Goal: Task Accomplishment & Management: Complete application form

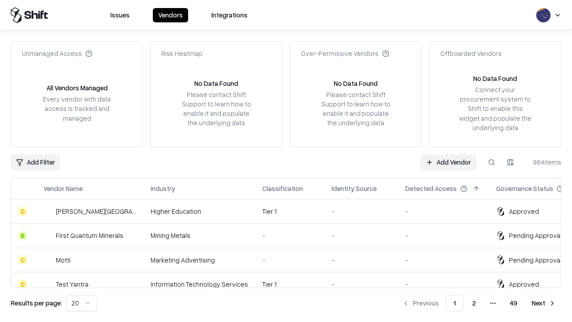
click at [448, 162] on link "Add Vendor" at bounding box center [448, 162] width 56 height 16
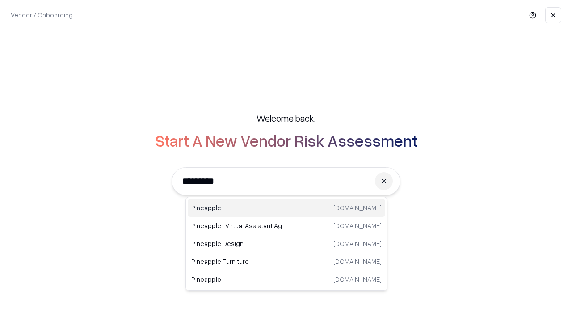
click at [286, 208] on div "Pineapple pineappleenergy.com" at bounding box center [287, 208] width 198 height 18
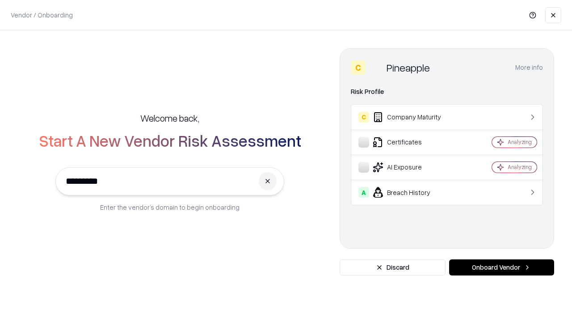
type input "*********"
click at [501, 267] on button "Onboard Vendor" at bounding box center [501, 267] width 105 height 16
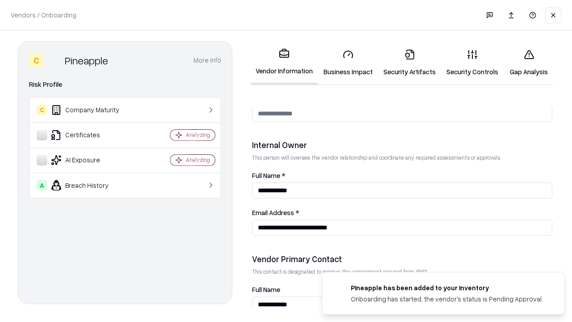
scroll to position [463, 0]
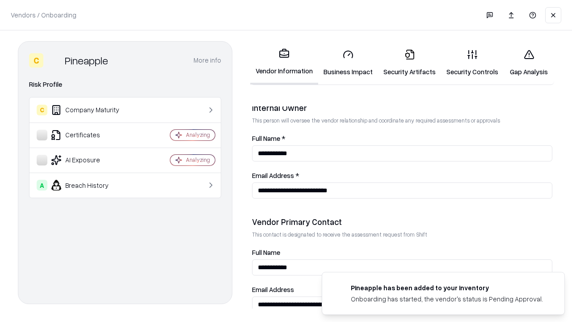
click at [348, 63] on link "Business Impact" at bounding box center [348, 63] width 60 height 42
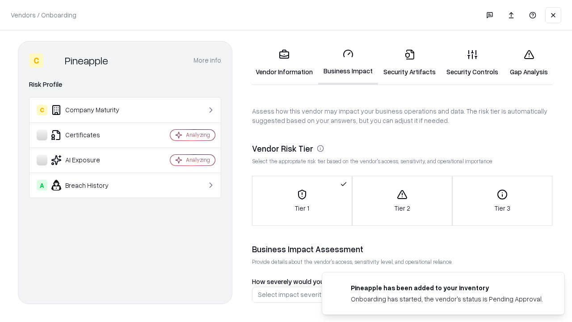
click at [409, 63] on link "Security Artifacts" at bounding box center [409, 63] width 63 height 42
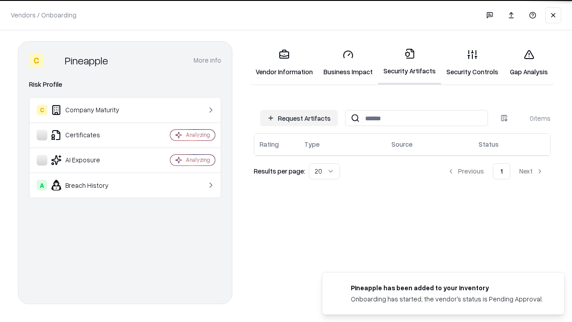
click at [299, 118] on button "Request Artifacts" at bounding box center [299, 118] width 78 height 16
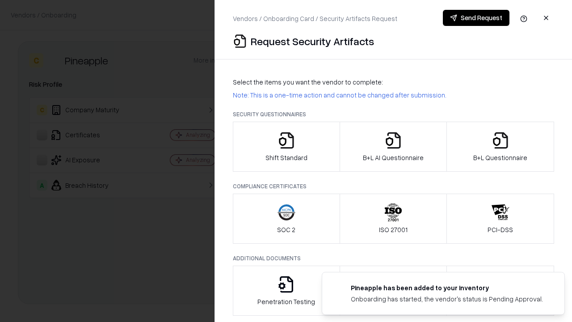
click at [286, 147] on icon "button" at bounding box center [287, 140] width 18 height 18
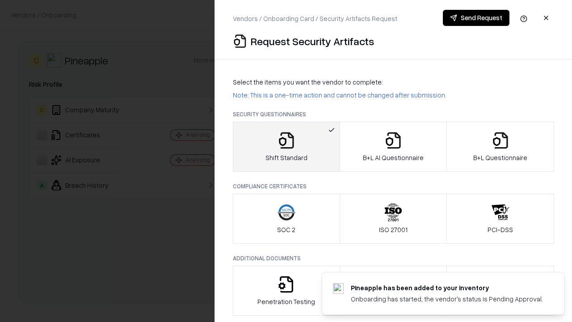
click at [476, 18] on button "Send Request" at bounding box center [476, 18] width 67 height 16
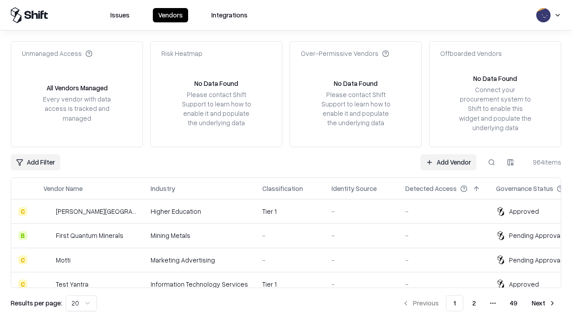
click at [492, 162] on button at bounding box center [492, 162] width 16 height 16
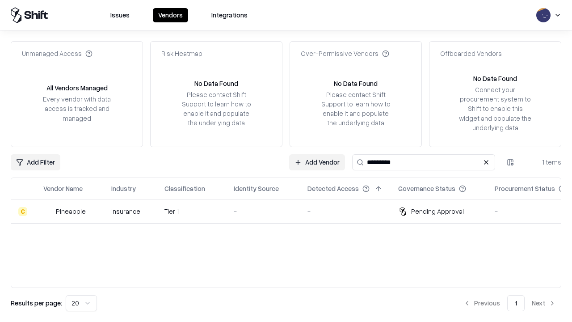
type input "*********"
click at [291, 211] on div "-" at bounding box center [263, 210] width 59 height 9
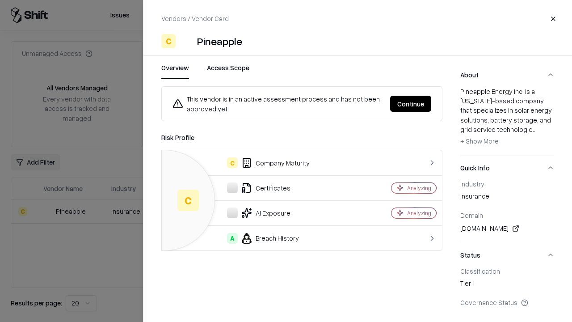
click at [411, 104] on button "Continue" at bounding box center [410, 104] width 41 height 16
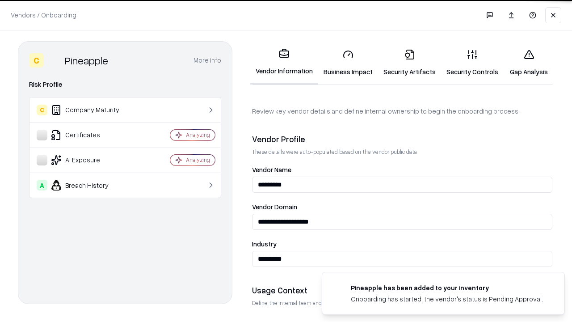
click at [409, 63] on link "Security Artifacts" at bounding box center [409, 63] width 63 height 42
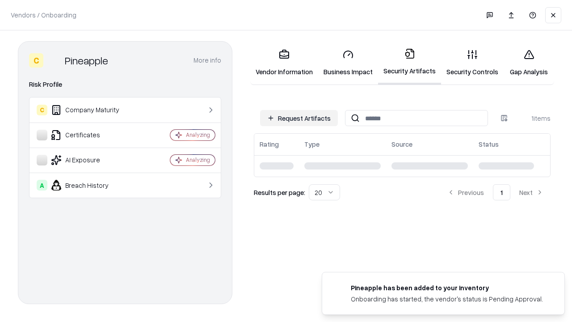
click at [472, 63] on link "Security Controls" at bounding box center [472, 63] width 63 height 42
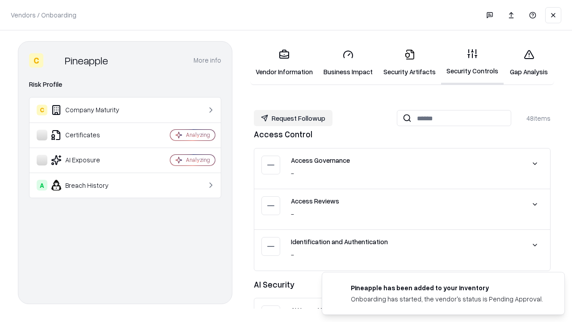
click at [293, 118] on button "Request Followup" at bounding box center [293, 118] width 79 height 16
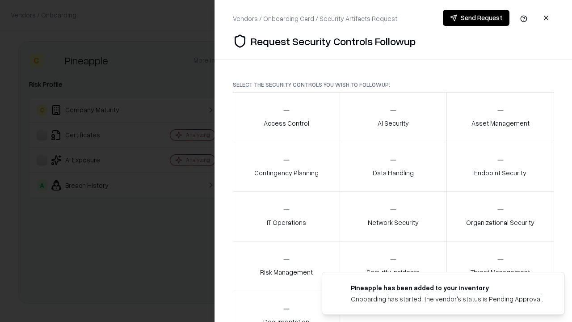
click at [286, 117] on div "Access Control" at bounding box center [287, 117] width 46 height 22
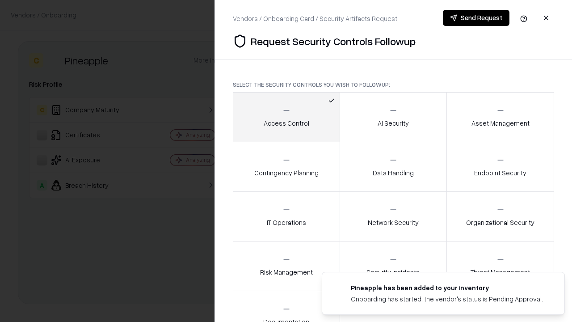
click at [476, 18] on button "Send Request" at bounding box center [476, 18] width 67 height 16
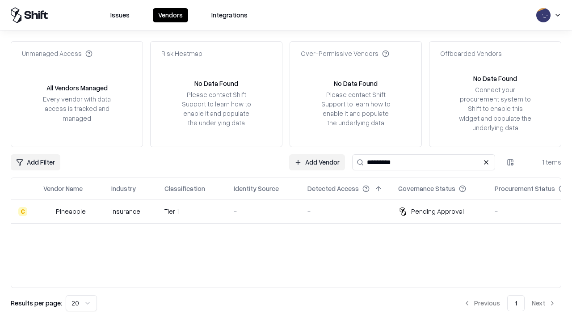
type input "*********"
click at [291, 211] on div "-" at bounding box center [263, 210] width 59 height 9
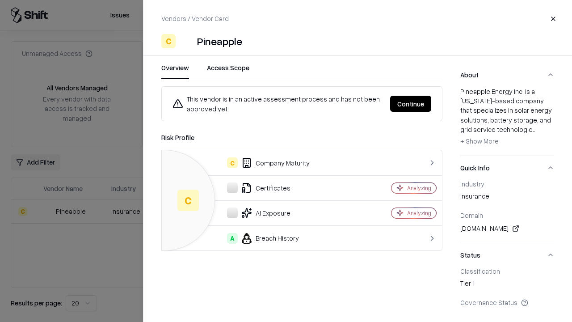
click at [411, 104] on button "Continue" at bounding box center [410, 104] width 41 height 16
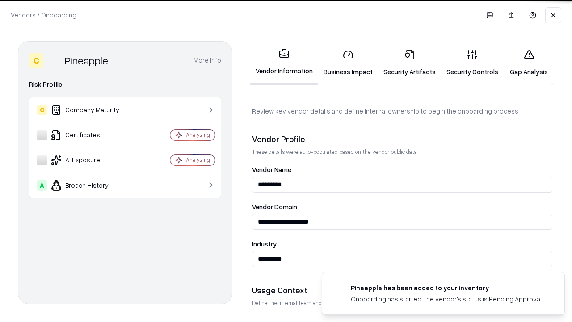
click at [529, 63] on link "Gap Analysis" at bounding box center [529, 63] width 50 height 42
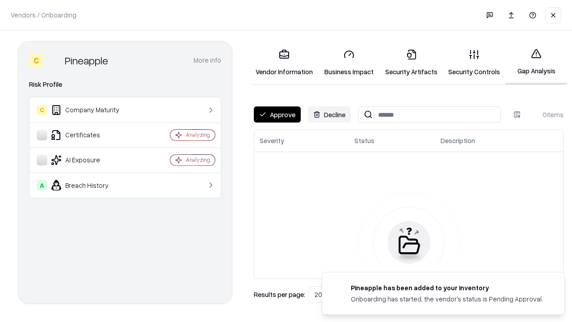
click at [277, 114] on button "Approve" at bounding box center [277, 114] width 47 height 16
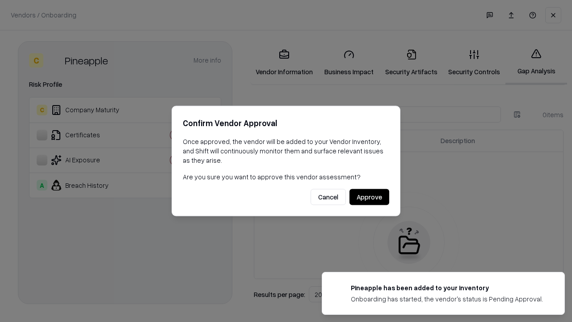
click at [369, 197] on button "Approve" at bounding box center [369, 197] width 40 height 16
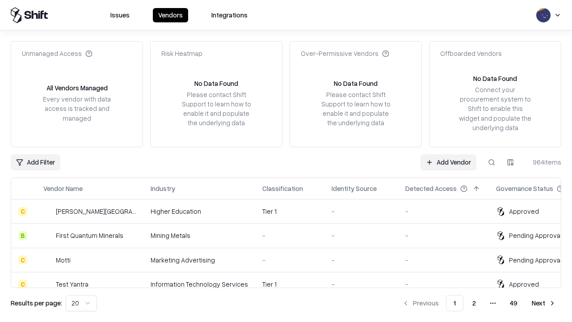
type input "*********"
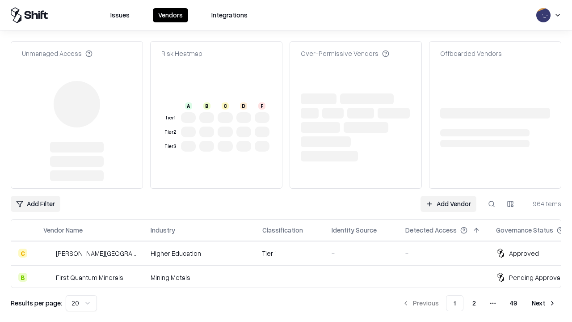
click at [448, 196] on link "Add Vendor" at bounding box center [448, 204] width 56 height 16
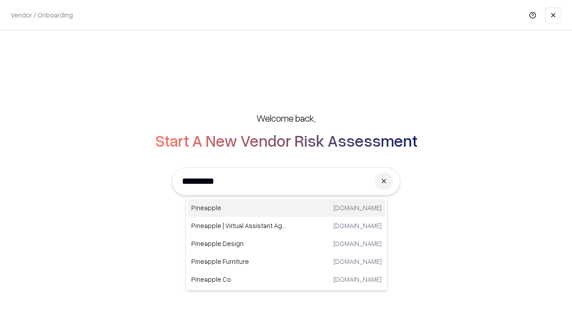
click at [286, 208] on div "Pineapple [DOMAIN_NAME]" at bounding box center [287, 208] width 198 height 18
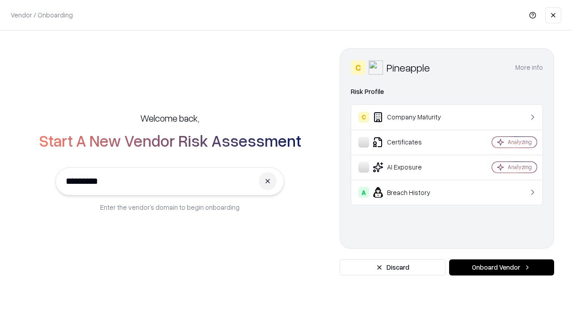
type input "*********"
click at [501, 267] on button "Onboard Vendor" at bounding box center [501, 267] width 105 height 16
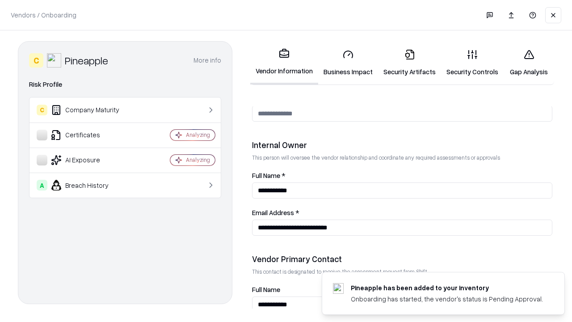
scroll to position [463, 0]
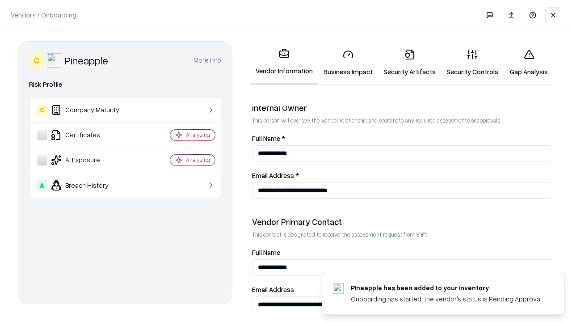
click at [529, 63] on link "Gap Analysis" at bounding box center [529, 63] width 50 height 42
